Goal: Task Accomplishment & Management: Manage account settings

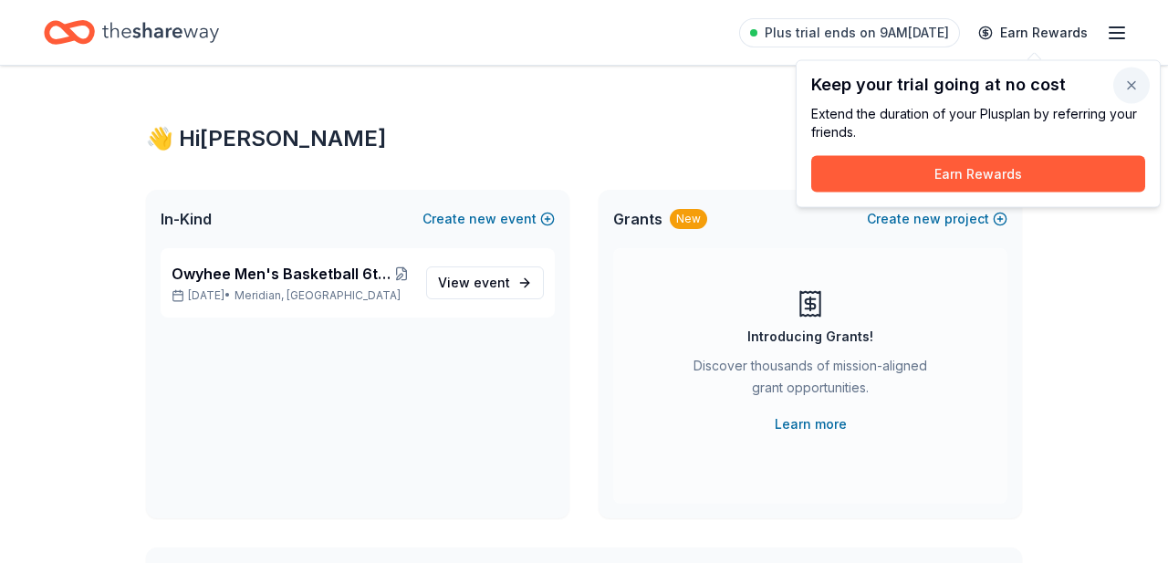
click at [1135, 79] on button "button" at bounding box center [1132, 86] width 37 height 37
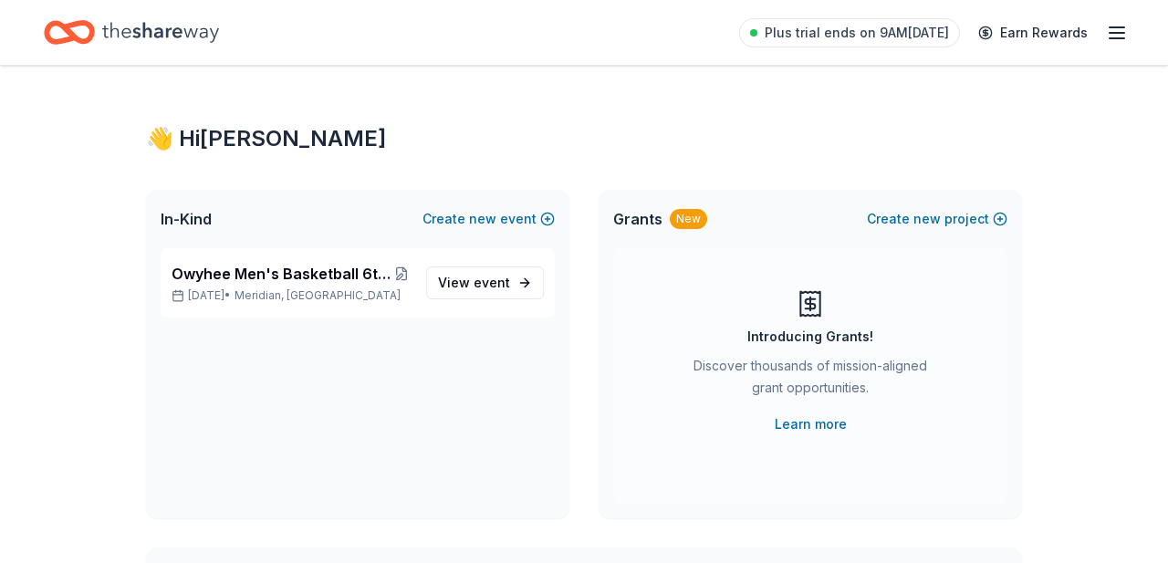
click at [1122, 28] on icon "button" at bounding box center [1117, 33] width 22 height 22
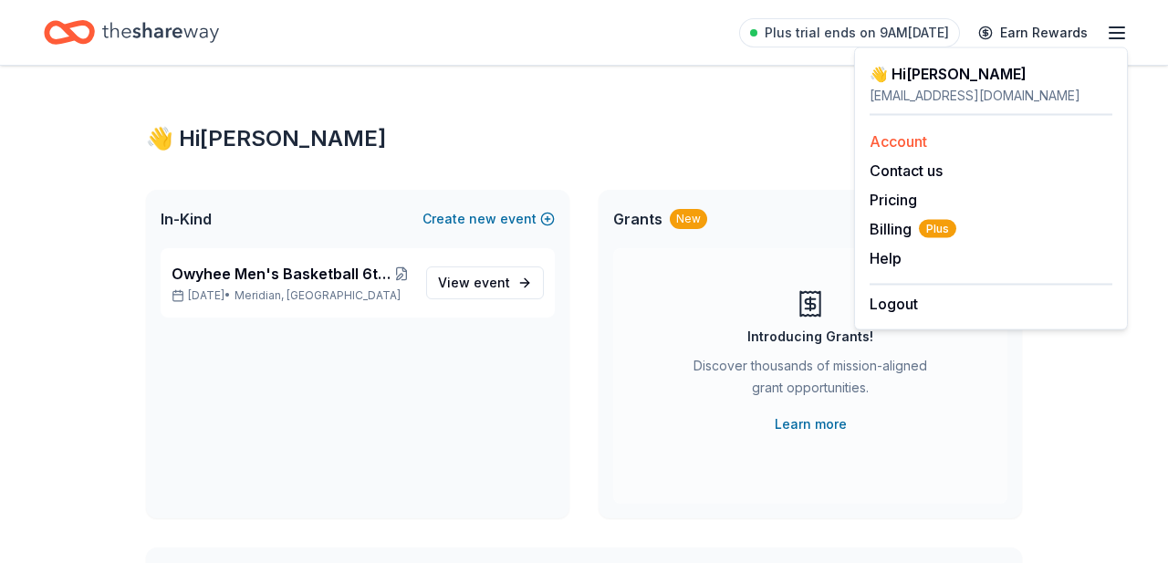
click at [898, 140] on link "Account" at bounding box center [899, 141] width 58 height 18
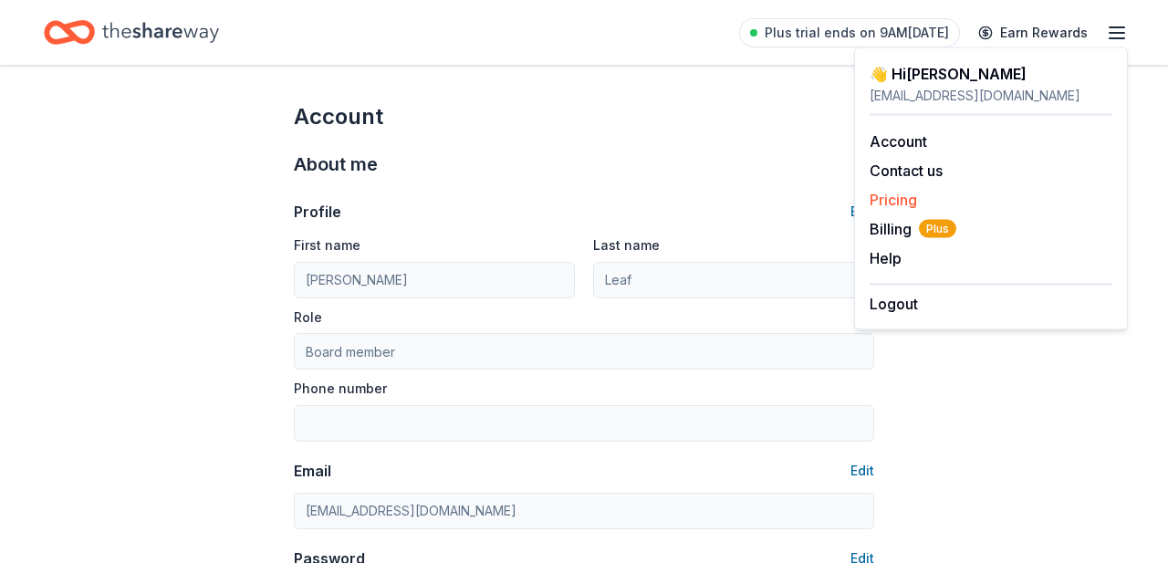
click at [896, 197] on link "Pricing" at bounding box center [893, 200] width 47 height 18
click at [826, 35] on span "Plus trial ends on 9AM[DATE]" at bounding box center [857, 33] width 184 height 22
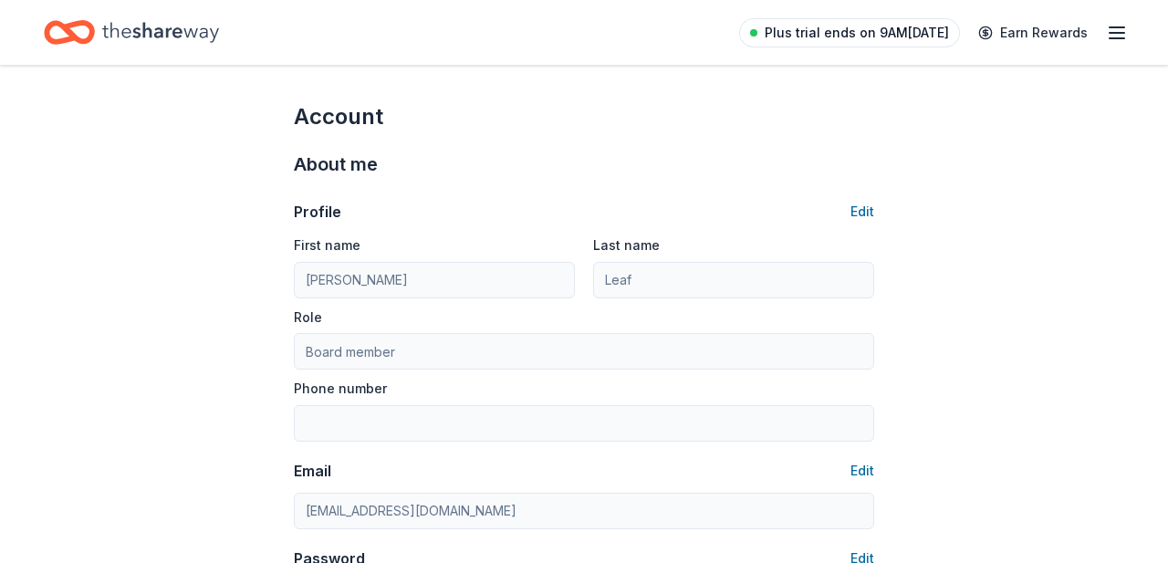
click at [826, 35] on span "Plus trial ends on 9AM[DATE]" at bounding box center [857, 33] width 184 height 22
click at [758, 33] on div at bounding box center [753, 32] width 7 height 7
click at [904, 20] on link "Plus trial ends on 9AM[DATE]" at bounding box center [849, 32] width 221 height 29
click at [1120, 33] on line "button" at bounding box center [1117, 33] width 15 height 0
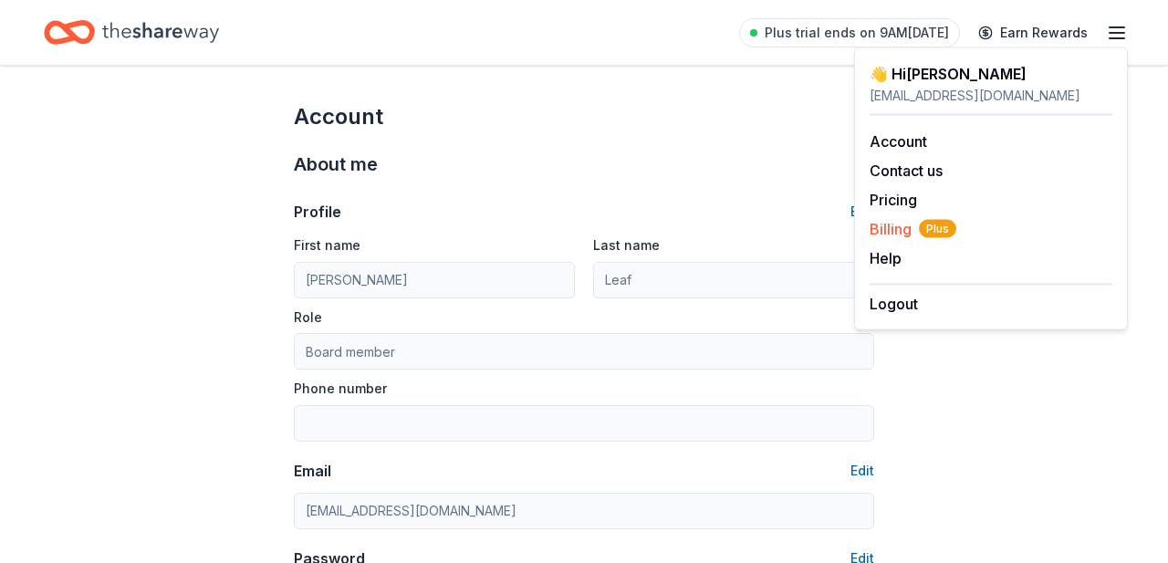
click at [895, 233] on span "Billing Plus" at bounding box center [913, 229] width 87 height 22
